Goal: Navigation & Orientation: Find specific page/section

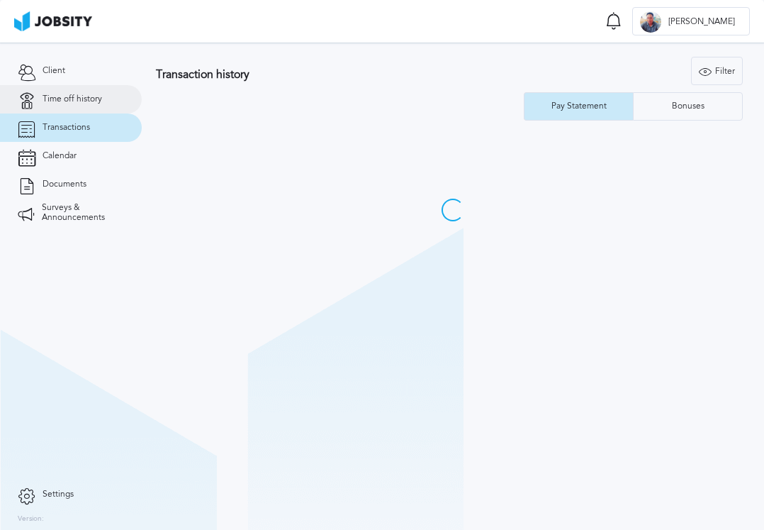
click at [84, 113] on link "Time off history" at bounding box center [71, 99] width 142 height 28
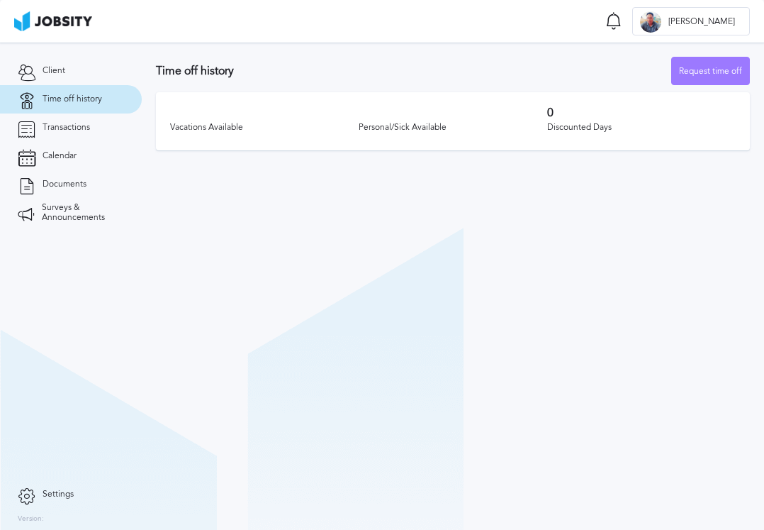
click at [81, 107] on link "Time off history" at bounding box center [71, 99] width 142 height 28
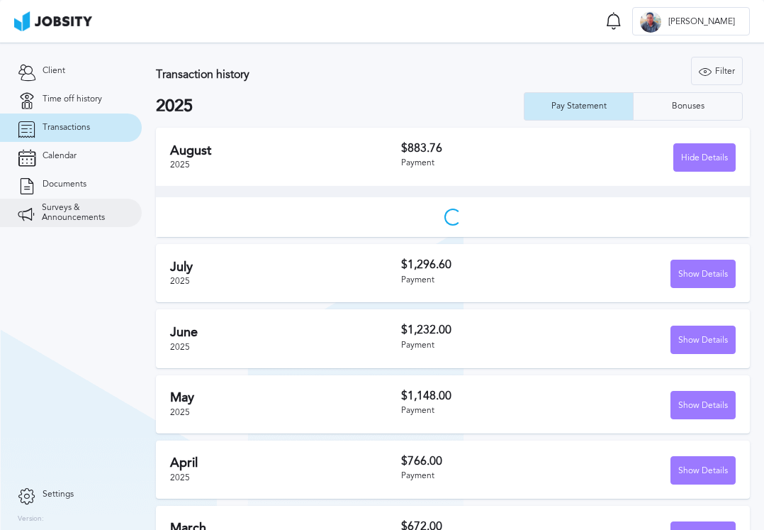
click at [33, 208] on icon at bounding box center [26, 212] width 17 height 13
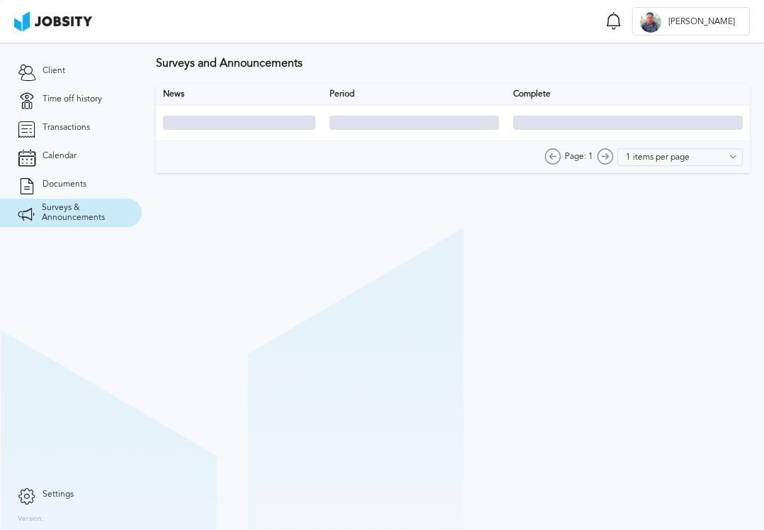
type input "10 items per page"
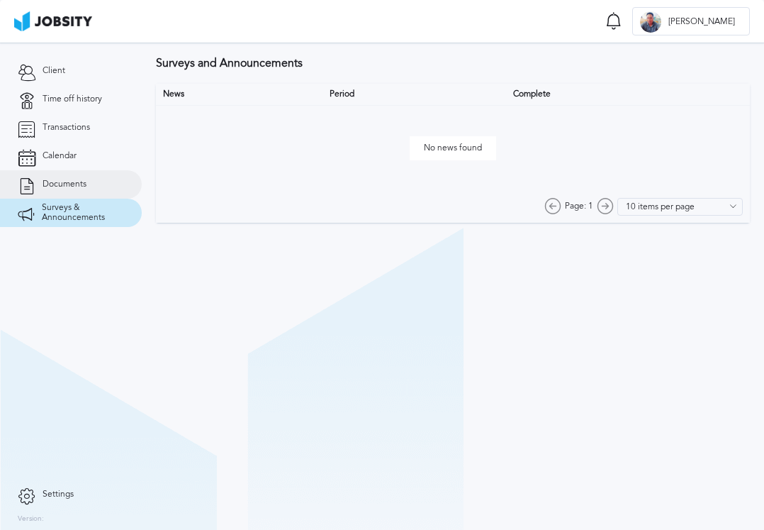
click at [59, 174] on link "Documents" at bounding box center [71, 184] width 142 height 28
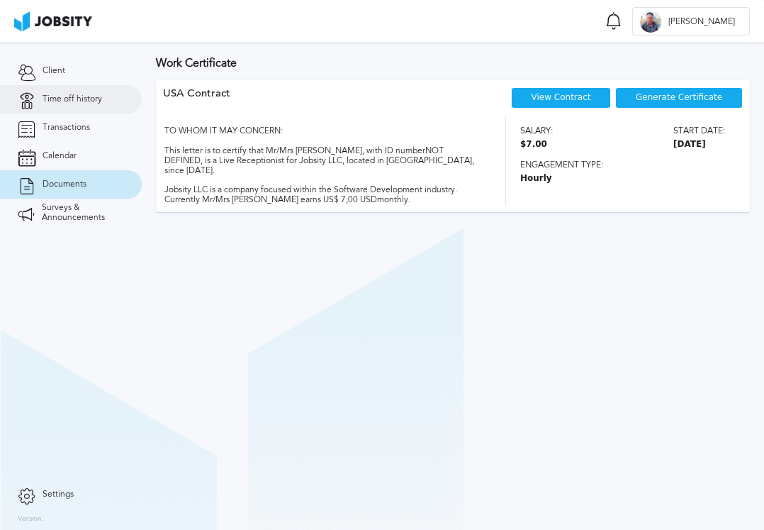
click at [82, 102] on span "Time off history" at bounding box center [73, 99] width 60 height 10
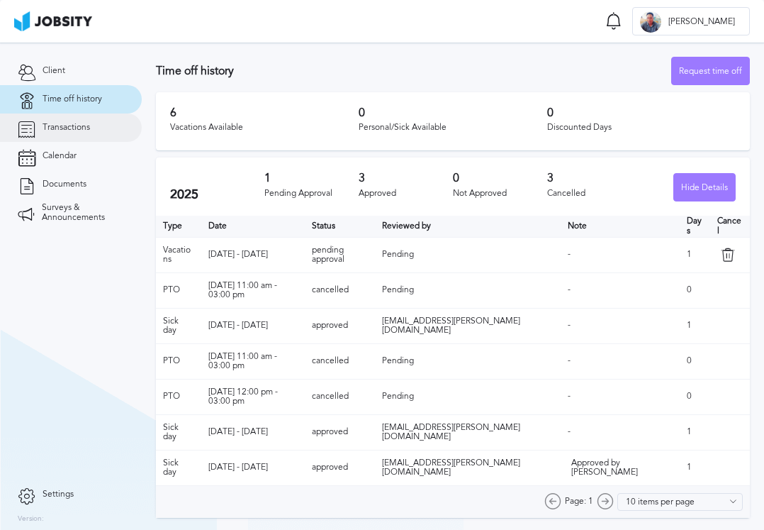
click at [70, 125] on span "Transactions" at bounding box center [67, 128] width 48 height 10
